Goal: Navigation & Orientation: Find specific page/section

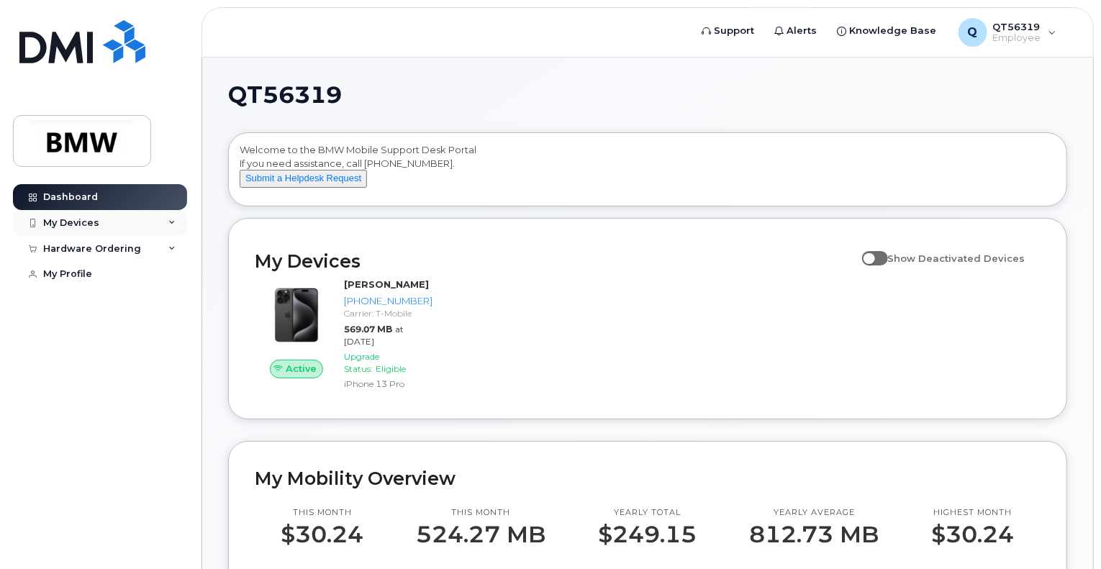
click at [75, 215] on div "My Devices" at bounding box center [100, 223] width 174 height 26
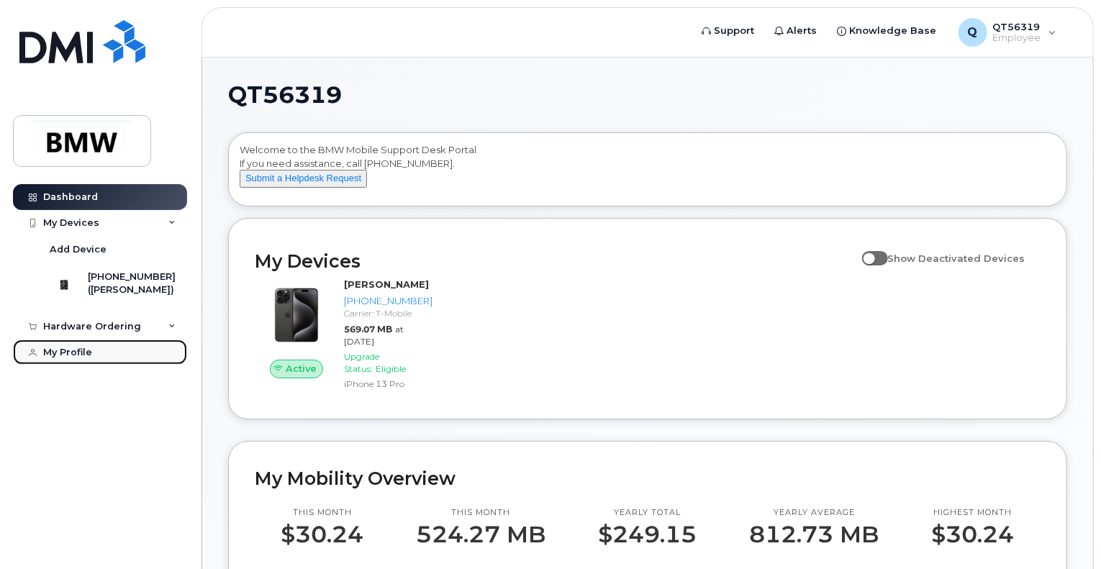
click at [70, 358] on div "My Profile" at bounding box center [67, 353] width 49 height 12
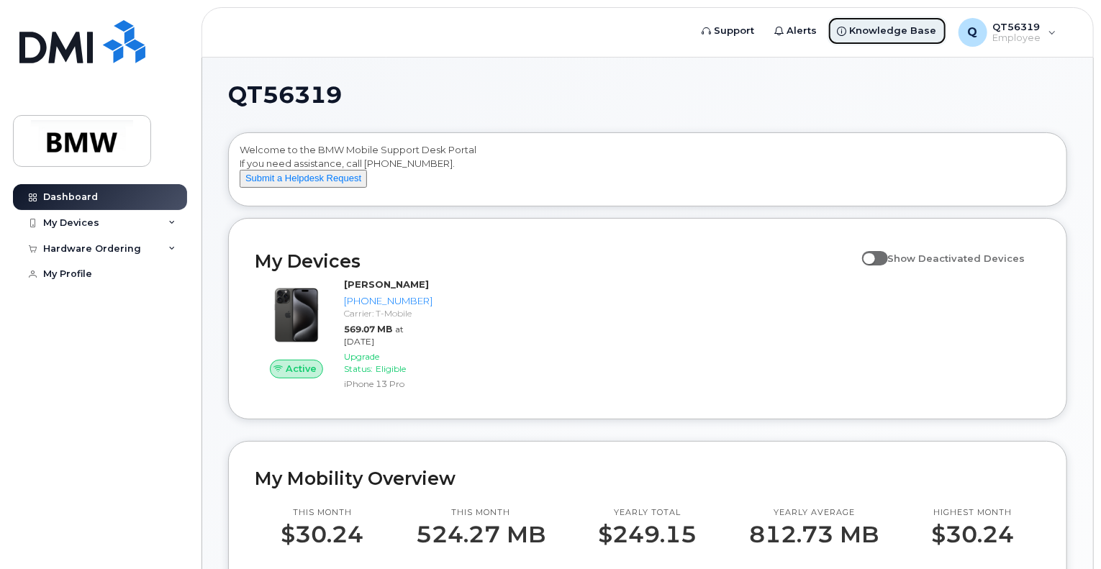
click at [880, 31] on span "Knowledge Base" at bounding box center [893, 31] width 87 height 14
click at [742, 28] on span "Support" at bounding box center [735, 31] width 40 height 14
